Goal: Find specific page/section: Find specific page/section

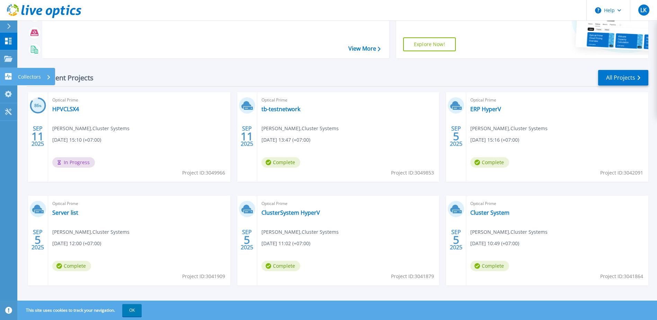
scroll to position [93, 0]
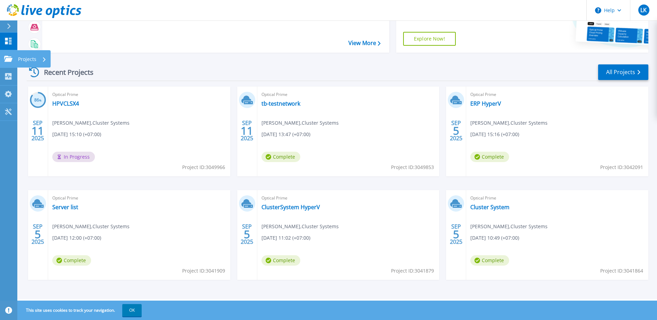
click at [40, 58] on div "Projects" at bounding box center [32, 59] width 28 height 18
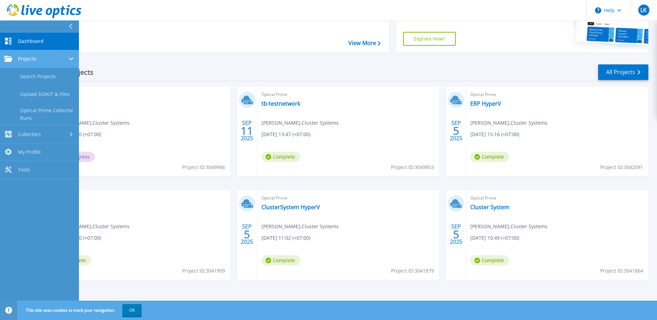
click at [52, 59] on div "Projects" at bounding box center [39, 59] width 71 height 6
click at [50, 62] on link "Projects Projects" at bounding box center [39, 59] width 79 height 18
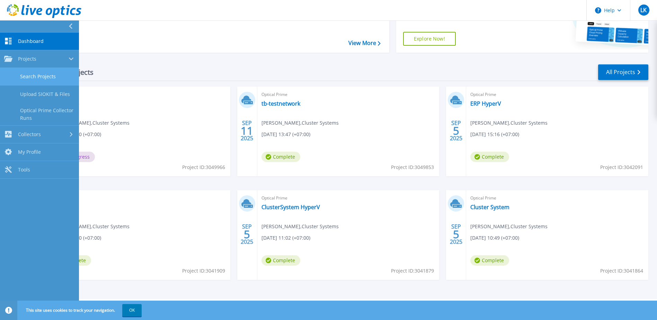
click at [52, 83] on link "Search Projects" at bounding box center [39, 77] width 79 height 18
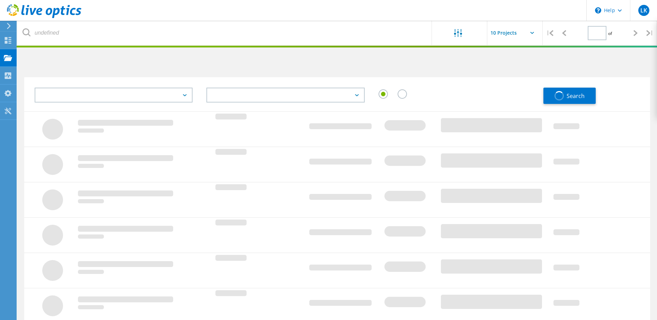
type input "1"
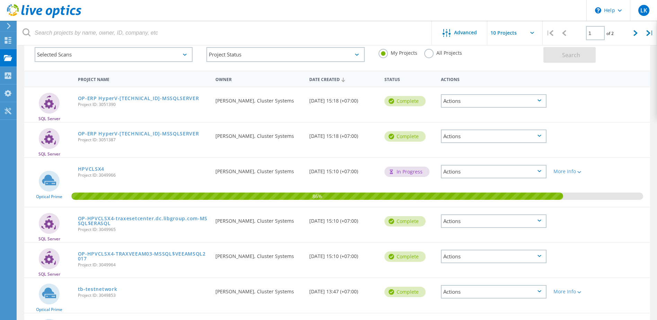
scroll to position [104, 0]
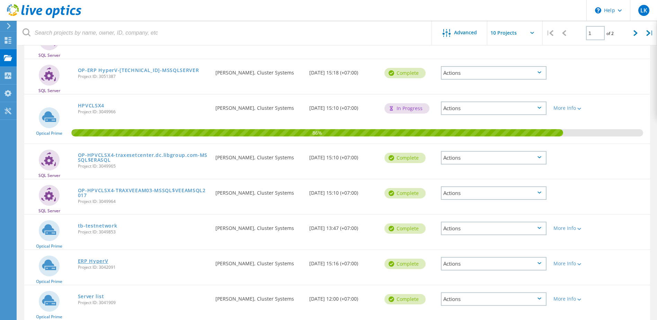
click at [103, 261] on link "ERP HyperV" at bounding box center [93, 261] width 30 height 5
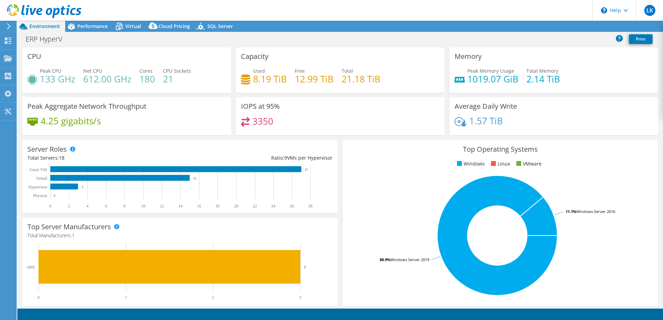
select select "[GEOGRAPHIC_DATA]"
select select "THB"
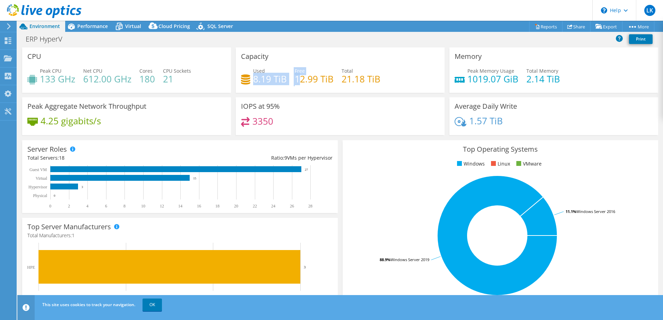
click at [299, 81] on div "Used 8.19 TiB Free 12.99 TiB Total 21.18 TiB" at bounding box center [340, 78] width 198 height 23
drag, startPoint x: 299, startPoint y: 81, endPoint x: 381, endPoint y: 119, distance: 90.1
click at [381, 119] on div "3350" at bounding box center [340, 124] width 198 height 15
drag, startPoint x: 252, startPoint y: 79, endPoint x: 285, endPoint y: 79, distance: 32.9
click at [285, 79] on div "Used 8.19 TiB Free 12.99 TiB Total 21.18 TiB" at bounding box center [340, 78] width 198 height 23
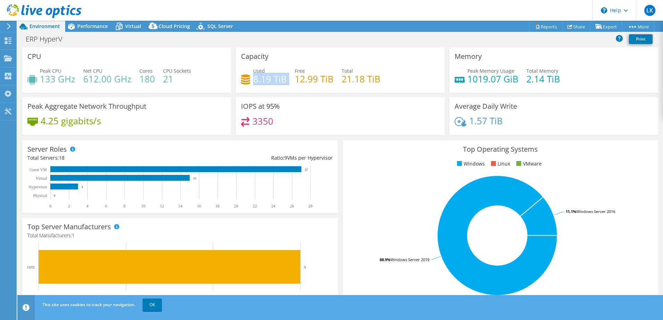
drag, startPoint x: 285, startPoint y: 79, endPoint x: 281, endPoint y: 81, distance: 4.3
click at [281, 81] on h4 "8.19 TiB" at bounding box center [270, 79] width 34 height 8
